Goal: Check status: Check status

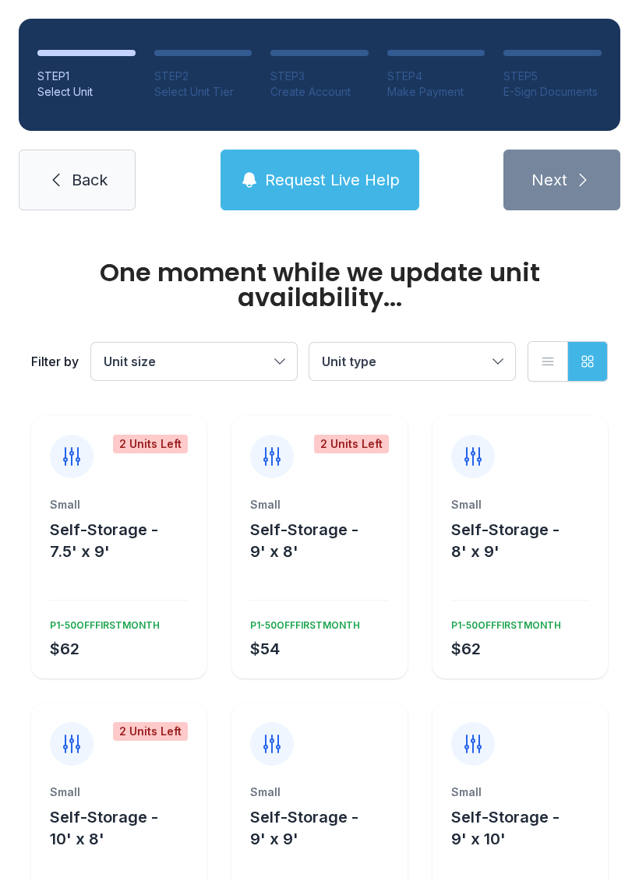
click at [68, 194] on link "Back" at bounding box center [77, 180] width 117 height 61
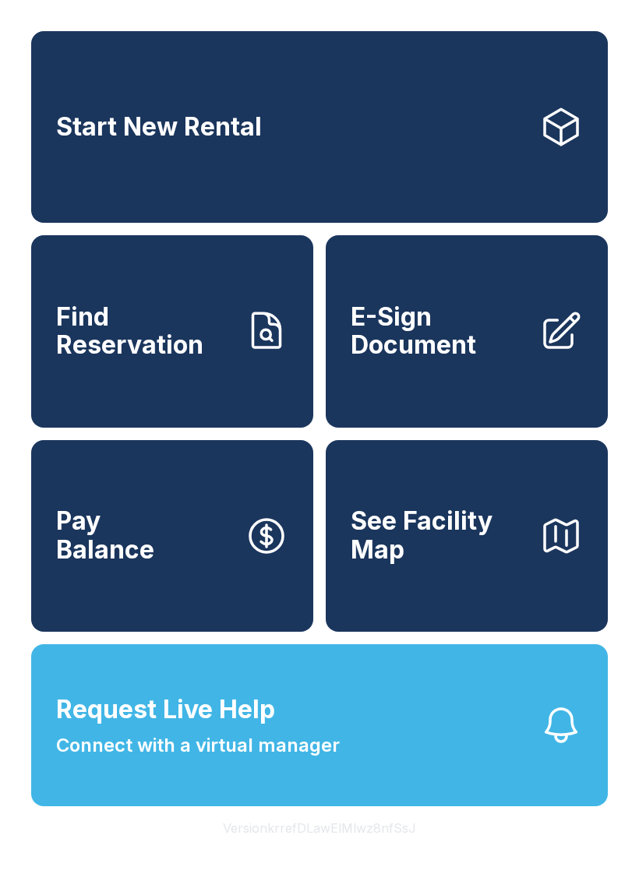
click at [211, 357] on span "Find Reservation" at bounding box center [144, 331] width 176 height 57
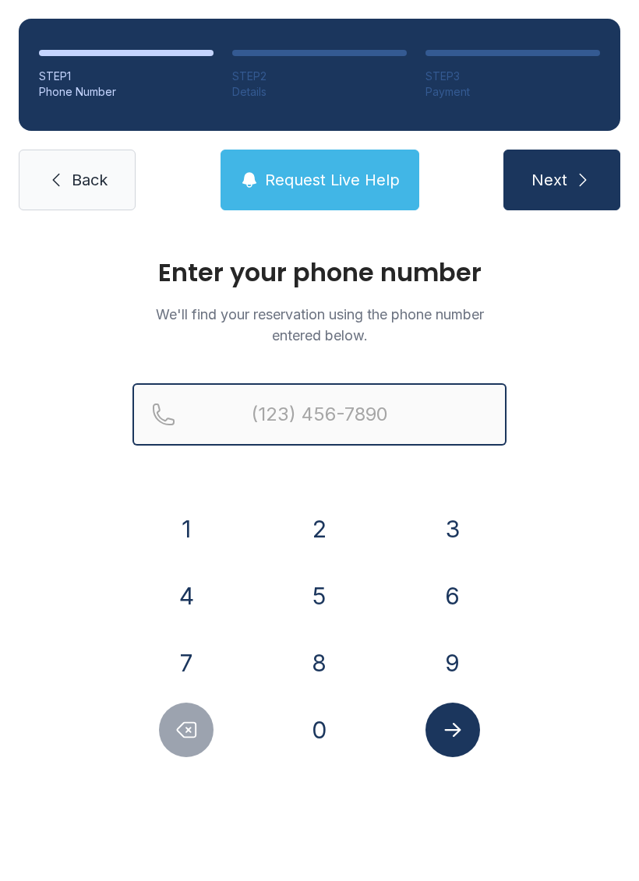
click at [338, 411] on input "Reservation phone number" at bounding box center [319, 414] width 374 height 62
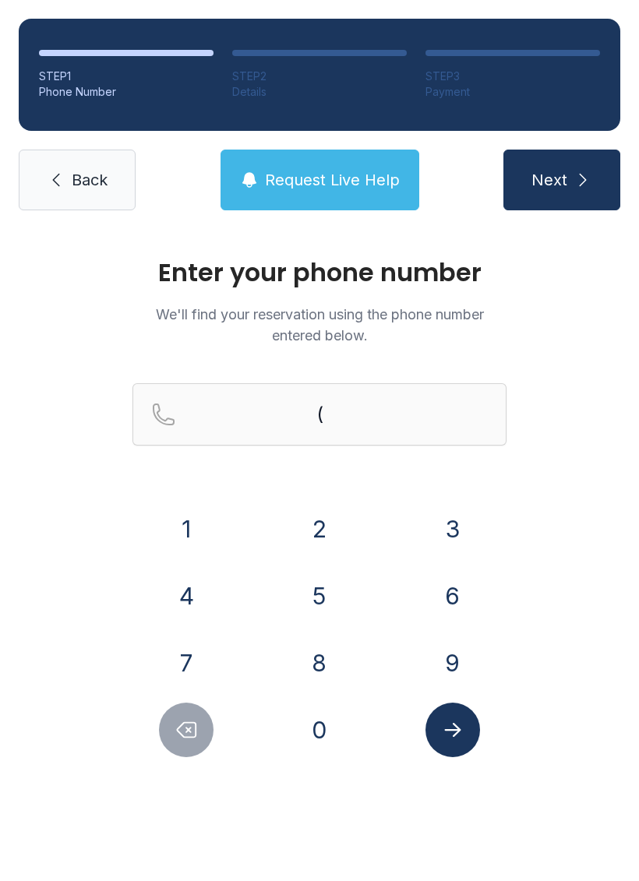
click at [322, 572] on button "5" at bounding box center [319, 595] width 55 height 55
click at [315, 720] on button "0" at bounding box center [319, 729] width 55 height 55
click at [324, 522] on button "2" at bounding box center [319, 529] width 55 height 55
click at [449, 529] on button "3" at bounding box center [452, 529] width 55 height 55
click at [178, 749] on button "Delete number" at bounding box center [186, 729] width 55 height 55
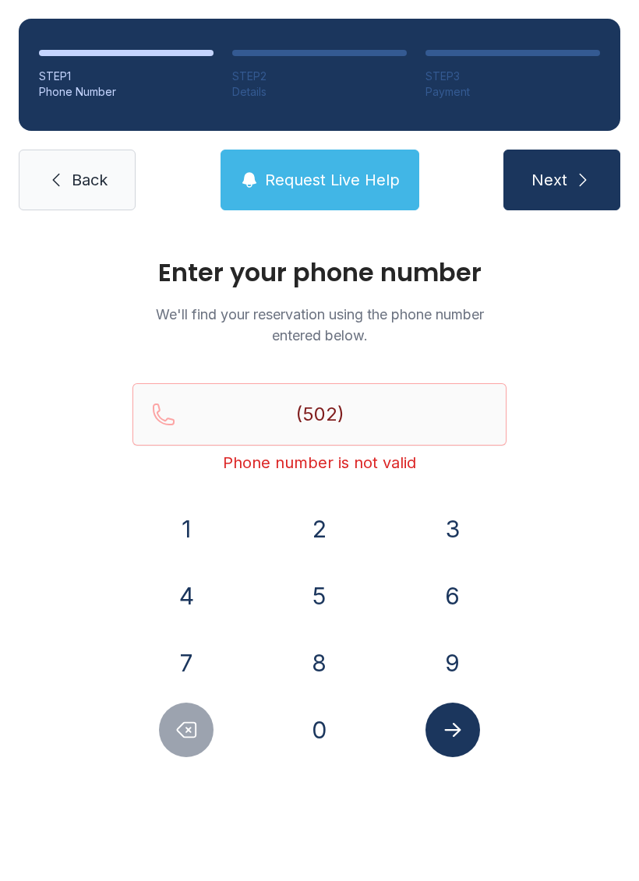
click at [304, 604] on button "5" at bounding box center [319, 595] width 55 height 55
click at [319, 731] on button "0" at bounding box center [319, 729] width 55 height 55
click at [304, 740] on button "0" at bounding box center [319, 729] width 55 height 55
click at [189, 536] on button "1" at bounding box center [186, 529] width 55 height 55
click at [191, 674] on button "7" at bounding box center [186, 662] width 55 height 55
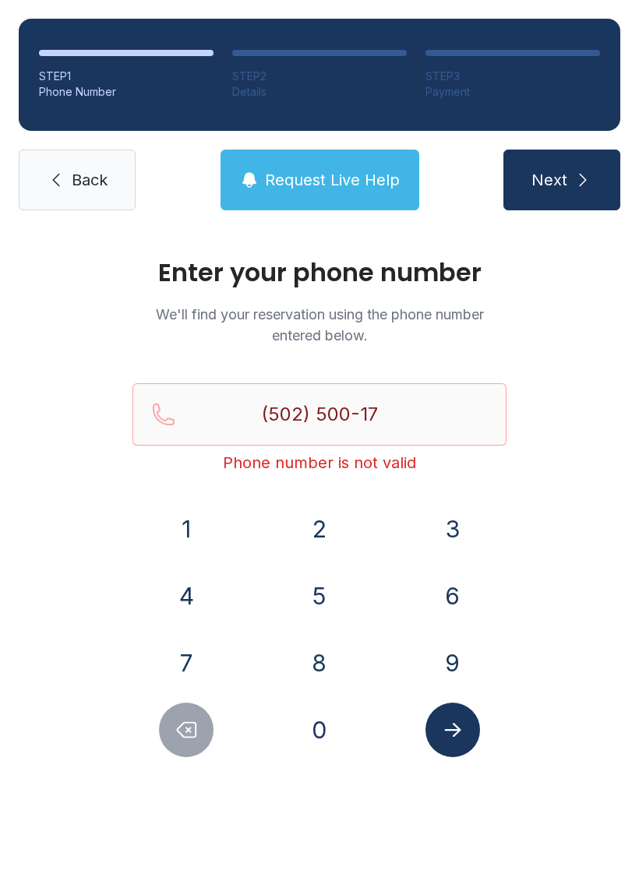
click at [470, 548] on button "3" at bounding box center [452, 529] width 55 height 55
click at [469, 548] on button "3" at bounding box center [452, 529] width 55 height 55
type input "[PHONE_NUMBER]"
click at [455, 743] on button "Submit lookup form" at bounding box center [452, 729] width 55 height 55
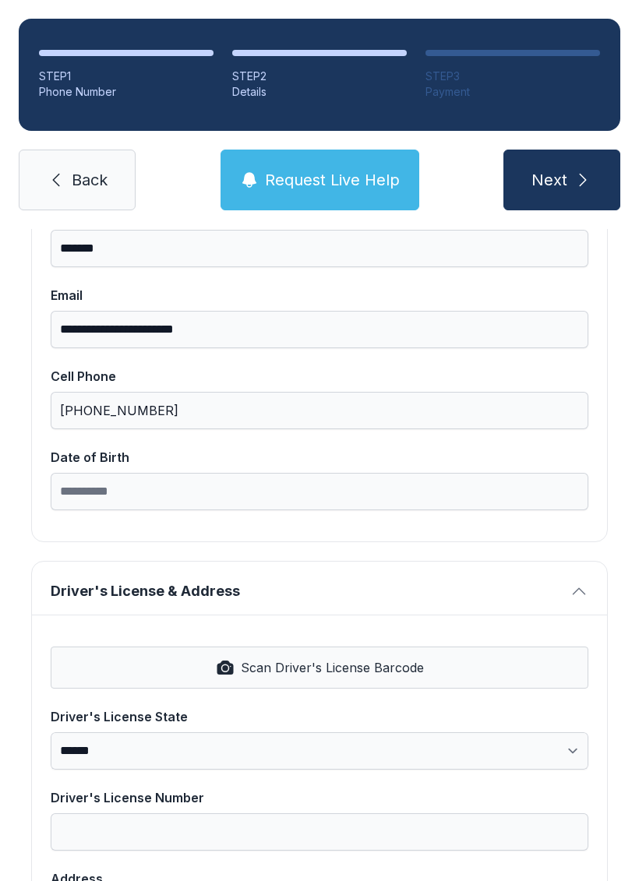
scroll to position [289, 0]
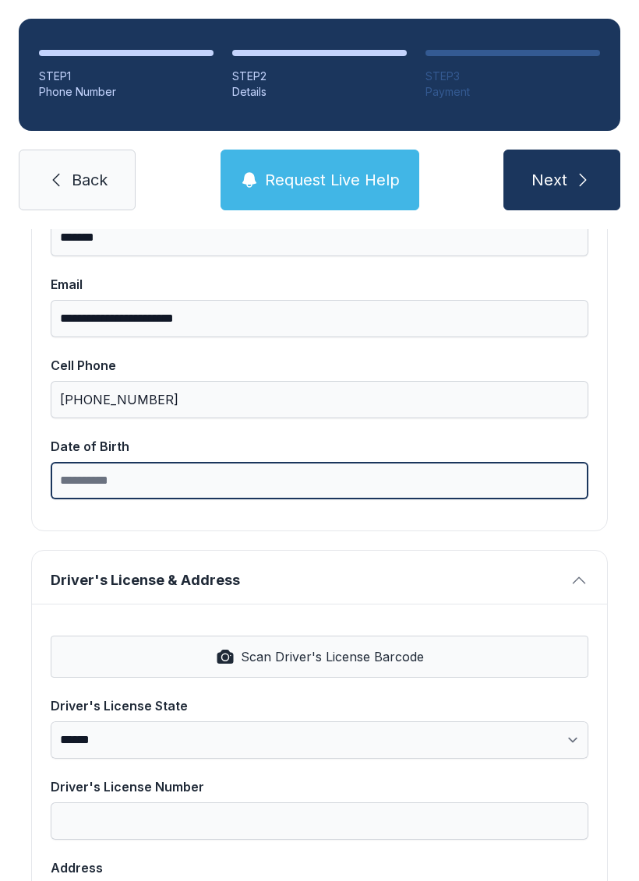
click at [72, 474] on input "Date of Birth" at bounding box center [319, 480] width 537 height 37
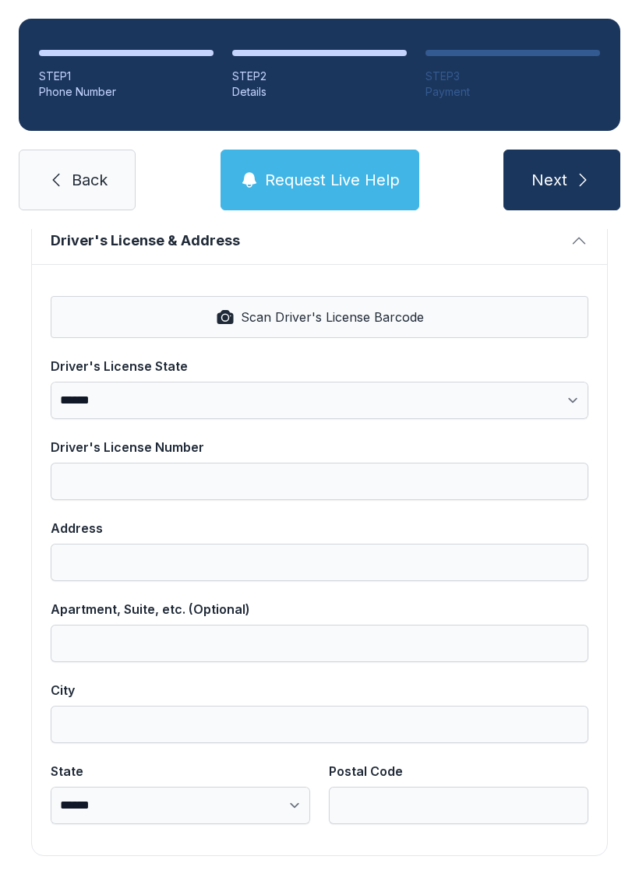
scroll to position [628, 0]
type input "**********"
click at [315, 316] on span "Scan Driver's License Barcode" at bounding box center [332, 317] width 183 height 19
